Goal: Task Accomplishment & Management: Manage account settings

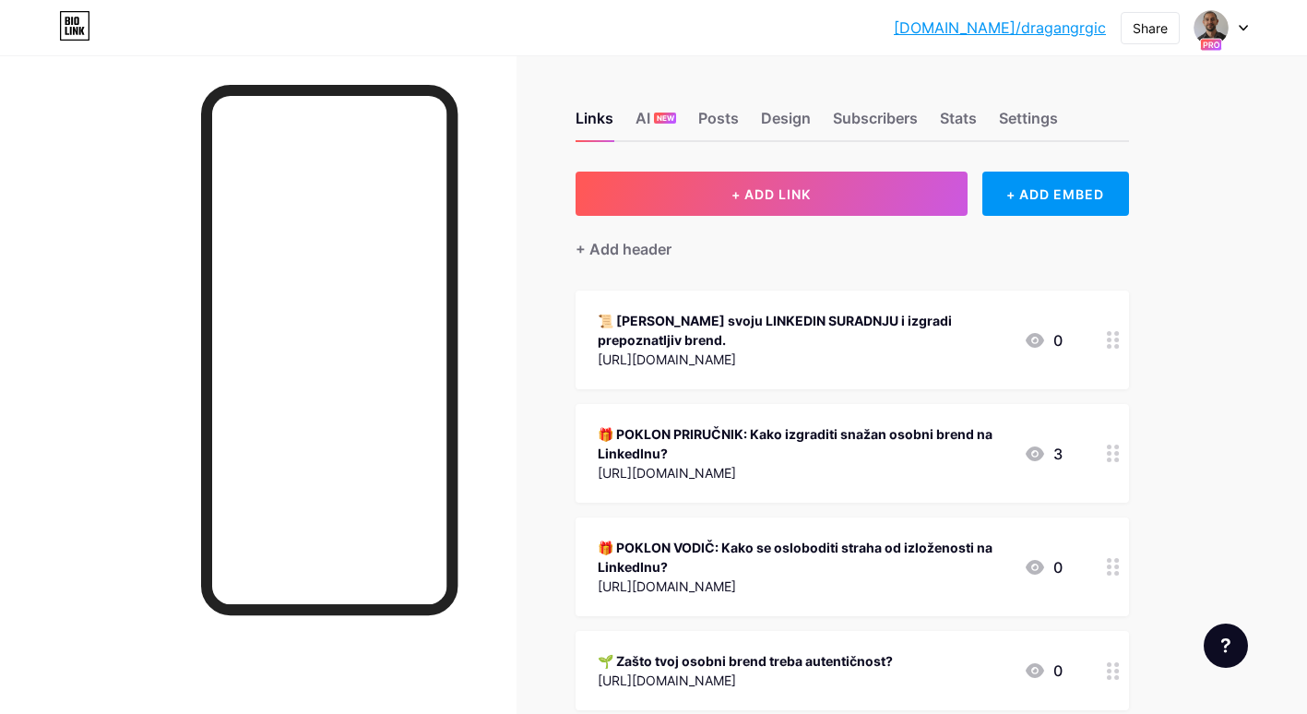
click at [747, 342] on div "📜 [PERSON_NAME] svoju LINKEDIN SURADNJU i izgradi prepoznatljiv brend." at bounding box center [803, 330] width 411 height 39
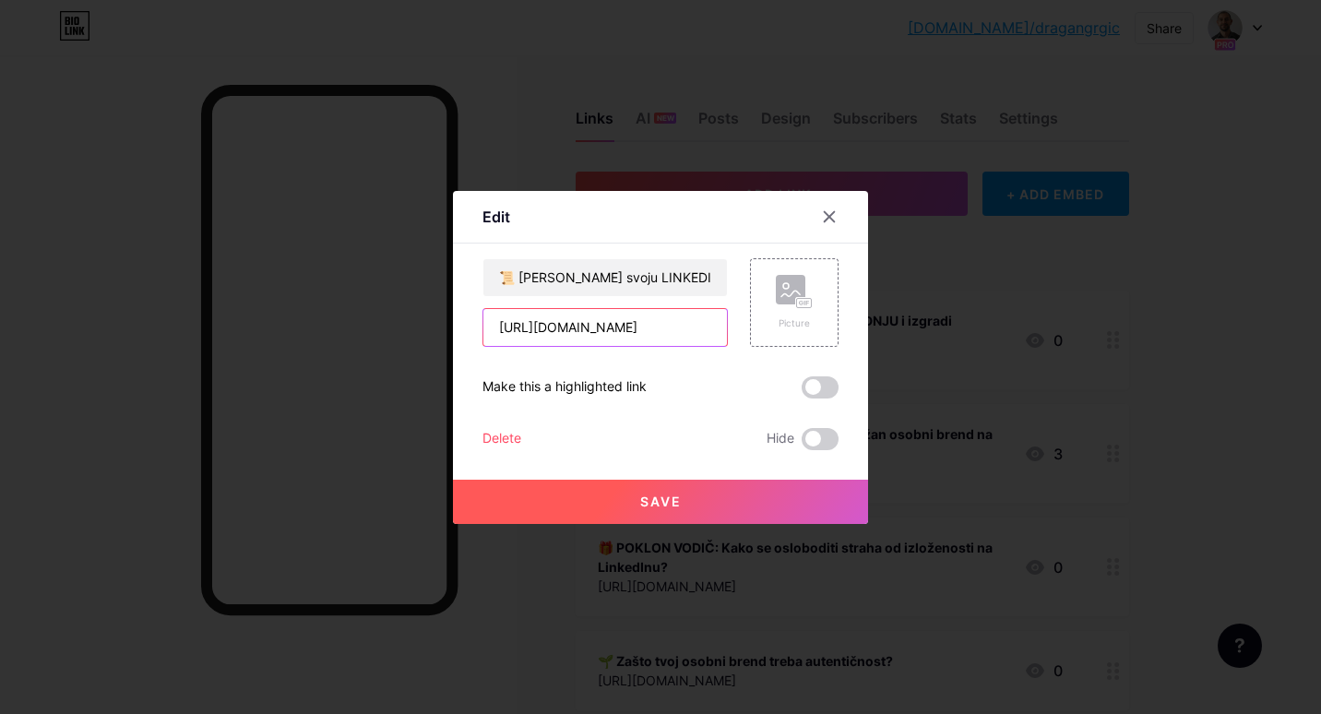
click at [615, 327] on input "[URL][DOMAIN_NAME]" at bounding box center [604, 327] width 243 height 37
click at [614, 326] on input "[URL][DOMAIN_NAME]" at bounding box center [604, 327] width 243 height 37
click at [625, 330] on input "[URL][DOMAIN_NAME]" at bounding box center [604, 327] width 243 height 37
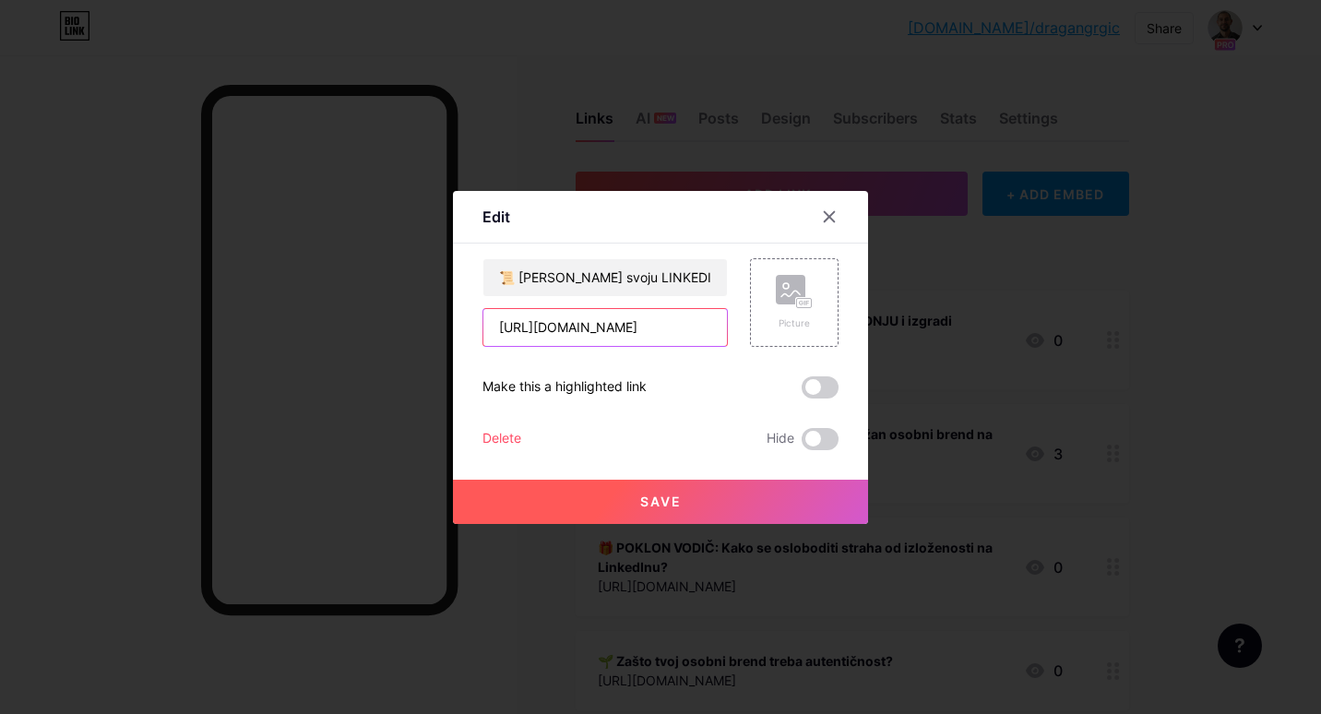
click at [625, 330] on input "[URL][DOMAIN_NAME]" at bounding box center [604, 327] width 243 height 37
paste input "file/d/1EYdpsxgE7-zLECENMWV_CJamiWuEfYs7/view"
type input "[URL][DOMAIN_NAME]"
click at [656, 501] on span "Save" at bounding box center [661, 501] width 42 height 16
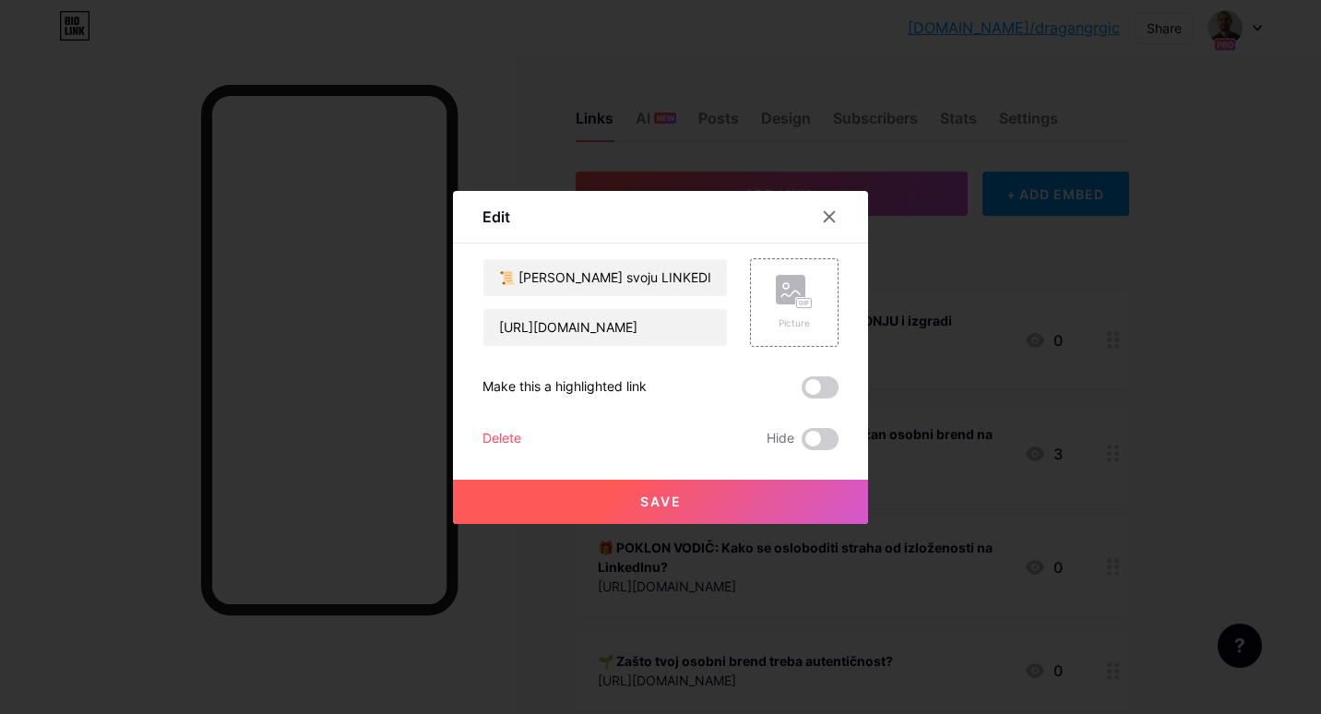
scroll to position [0, 0]
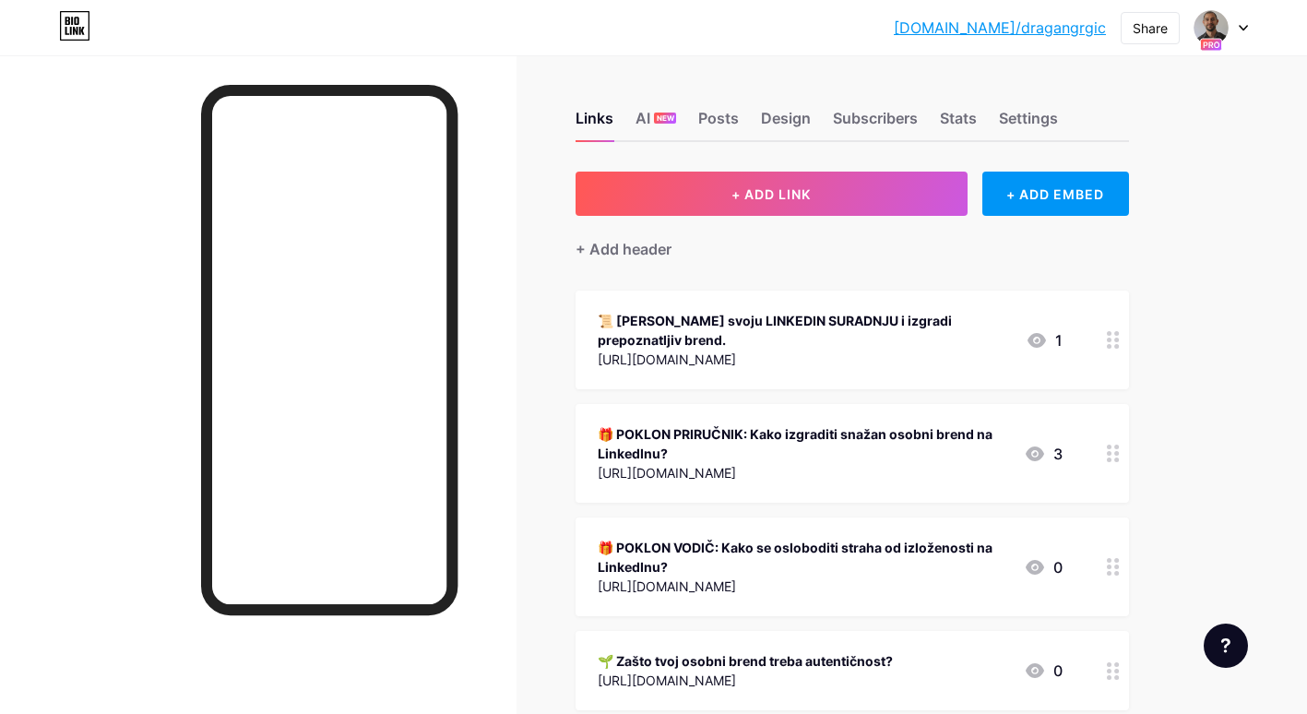
click at [715, 332] on div "📜 [PERSON_NAME] svoju LINKEDIN SURADNJU i izgradi prepoznatljiv brend." at bounding box center [804, 330] width 413 height 39
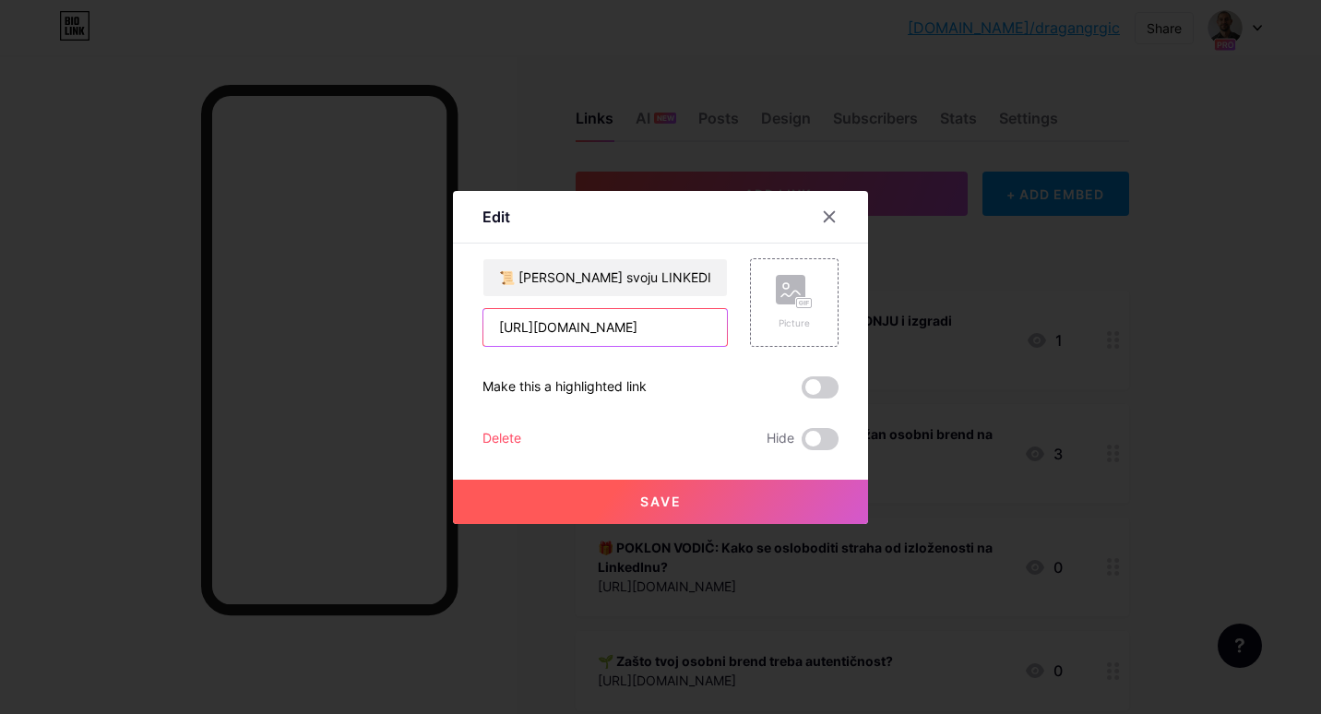
click at [608, 334] on input "[URL][DOMAIN_NAME]" at bounding box center [604, 327] width 243 height 37
paste input "7mHs6ZBKltnrhD4xBQedEyQN4UYY4hsO"
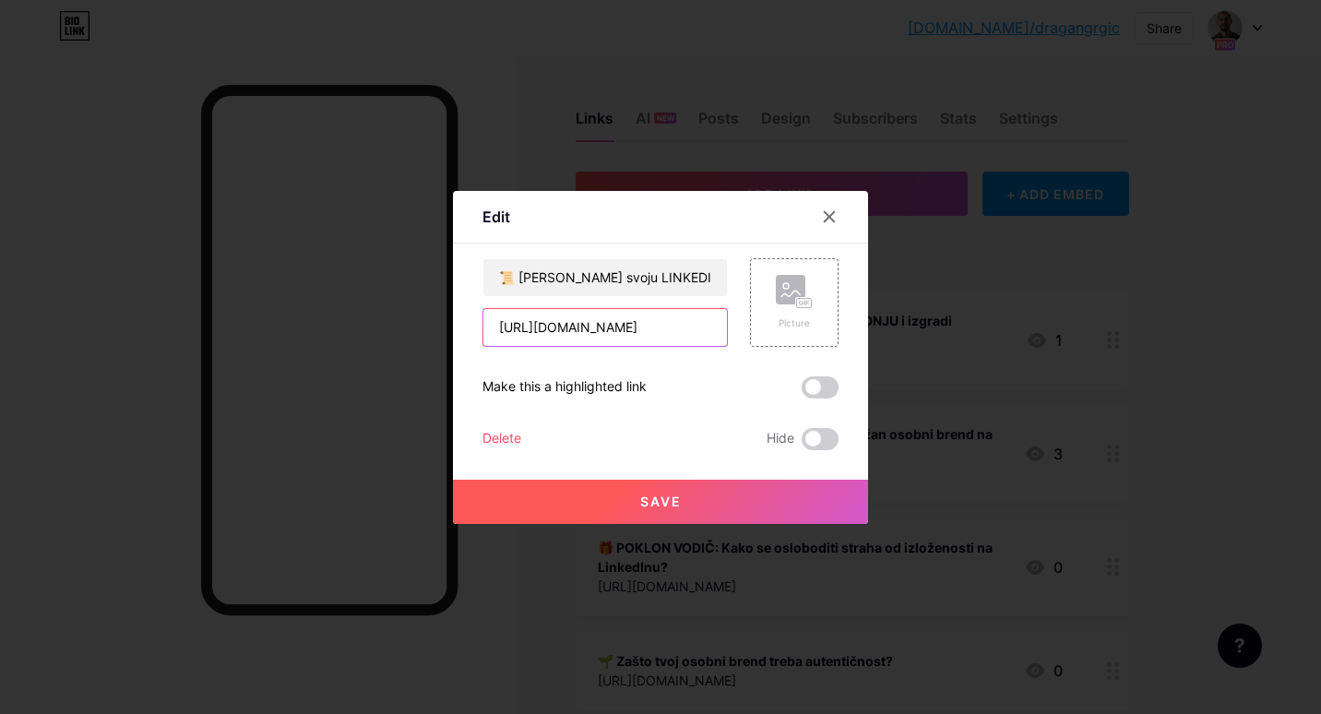
type input "[URL][DOMAIN_NAME]"
click at [685, 499] on button "Save" at bounding box center [660, 502] width 415 height 44
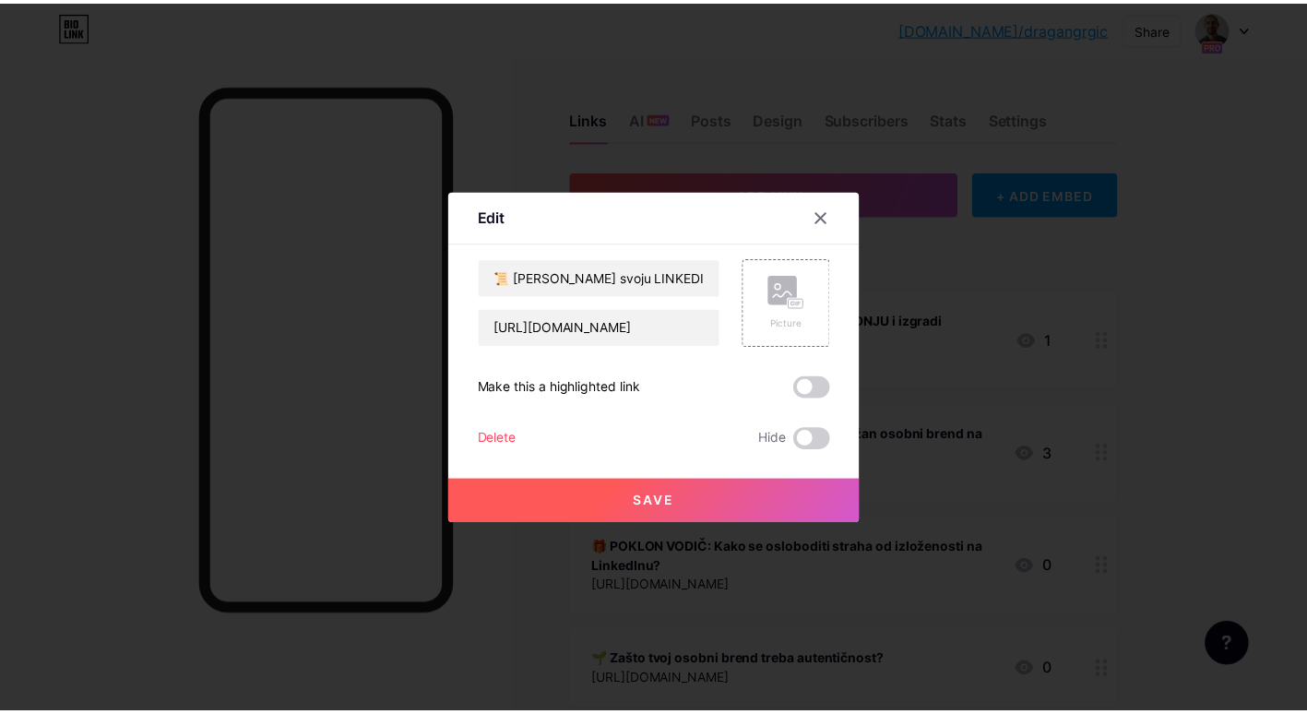
scroll to position [0, 0]
